Goal: Task Accomplishment & Management: Manage account settings

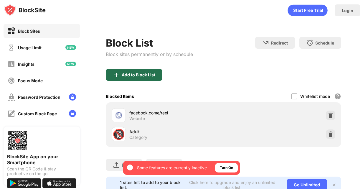
click at [152, 76] on div "Add to Block List" at bounding box center [139, 75] width 34 height 5
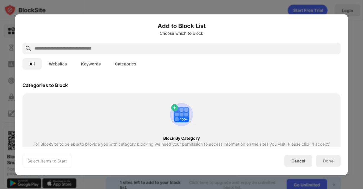
click at [131, 50] on input "text" at bounding box center [186, 48] width 304 height 7
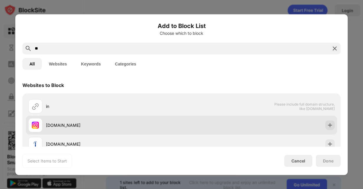
type input "**"
click at [148, 124] on div "[DOMAIN_NAME]" at bounding box center [114, 125] width 136 height 6
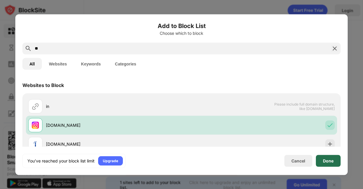
click at [325, 161] on div "Done" at bounding box center [328, 160] width 11 height 5
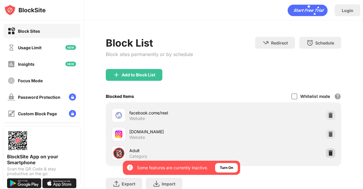
click at [328, 154] on img at bounding box center [331, 153] width 6 height 6
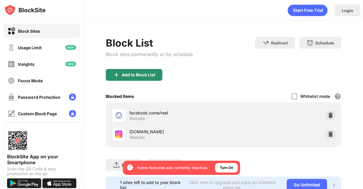
click at [144, 76] on div "Add to Block List" at bounding box center [139, 75] width 34 height 5
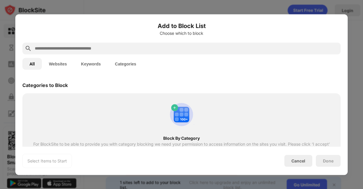
click at [144, 55] on div "All Websites Keywords Categories" at bounding box center [181, 63] width 318 height 19
click at [144, 52] on input "text" at bounding box center [186, 48] width 304 height 7
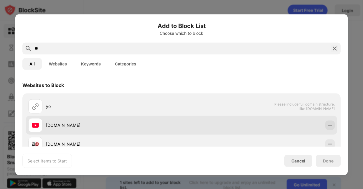
type input "**"
click at [136, 130] on div "[DOMAIN_NAME]" at bounding box center [104, 125] width 153 height 14
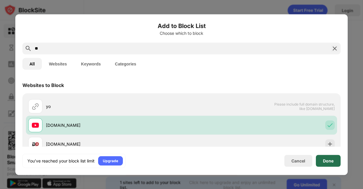
click at [324, 155] on div "Done" at bounding box center [328, 161] width 25 height 12
